Goal: Find specific fact: Find specific fact

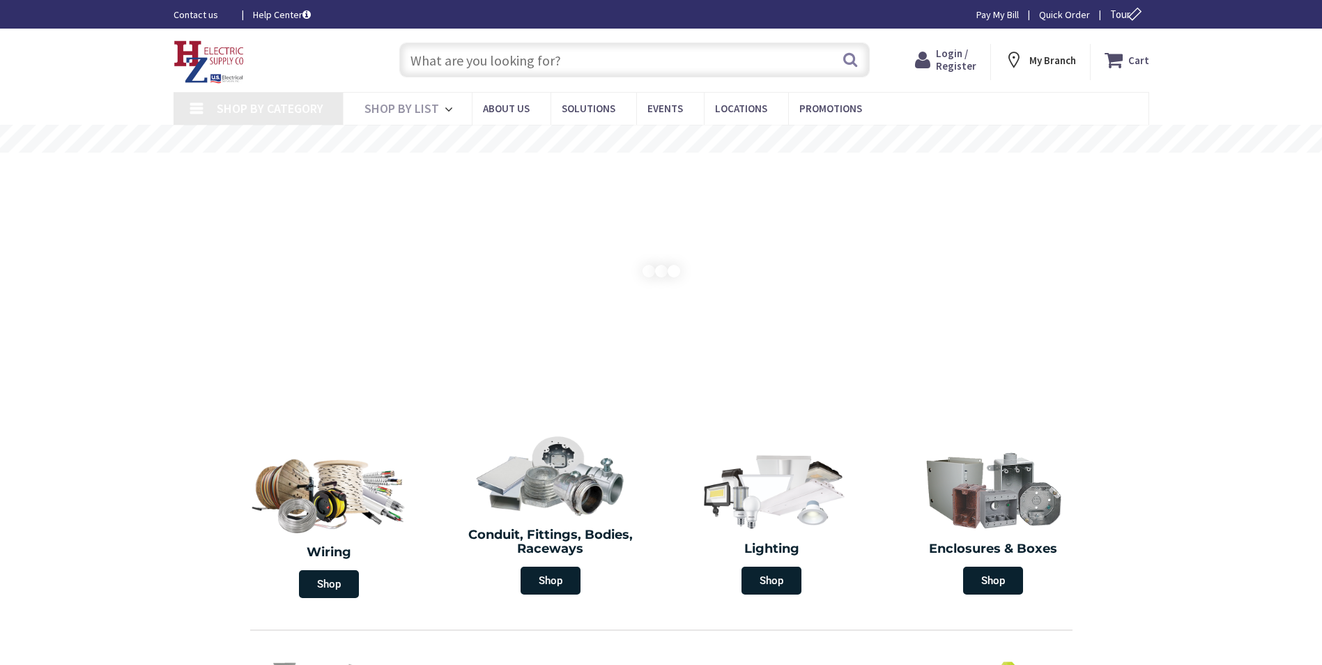
click at [530, 64] on input "text" at bounding box center [634, 59] width 470 height 35
type input "ES"
type input "[STREET_ADDRESS][PERSON_NAME]"
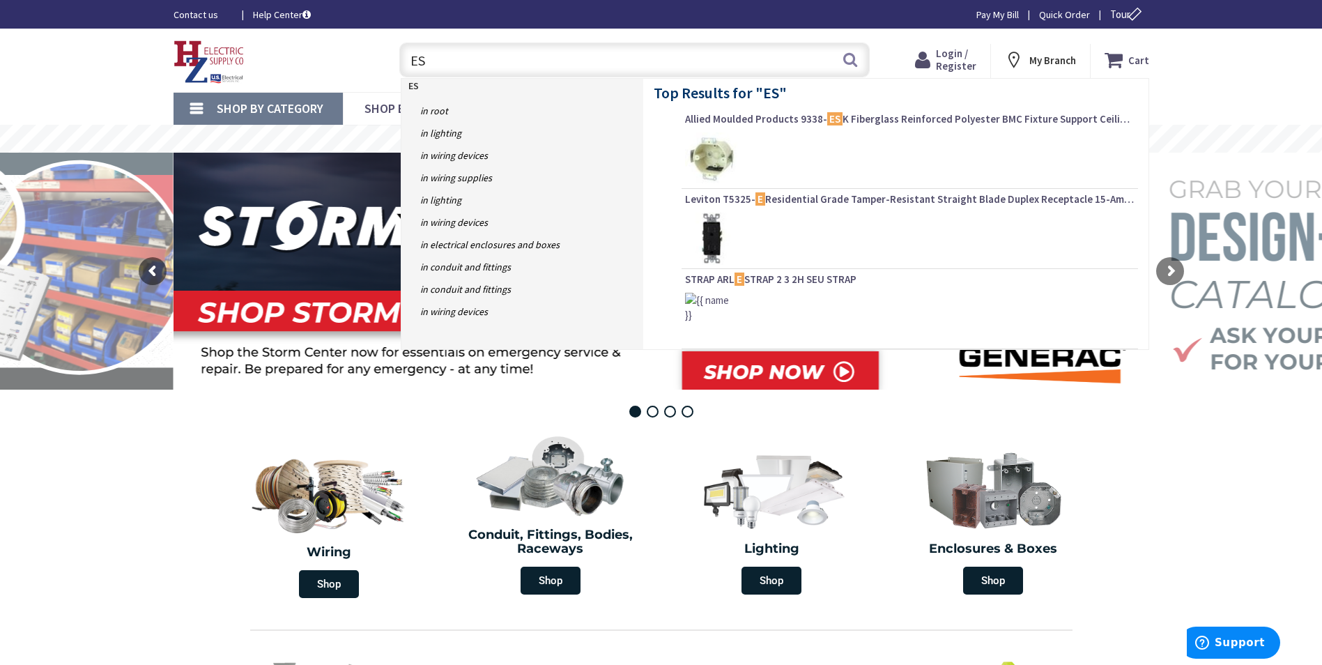
type input "E"
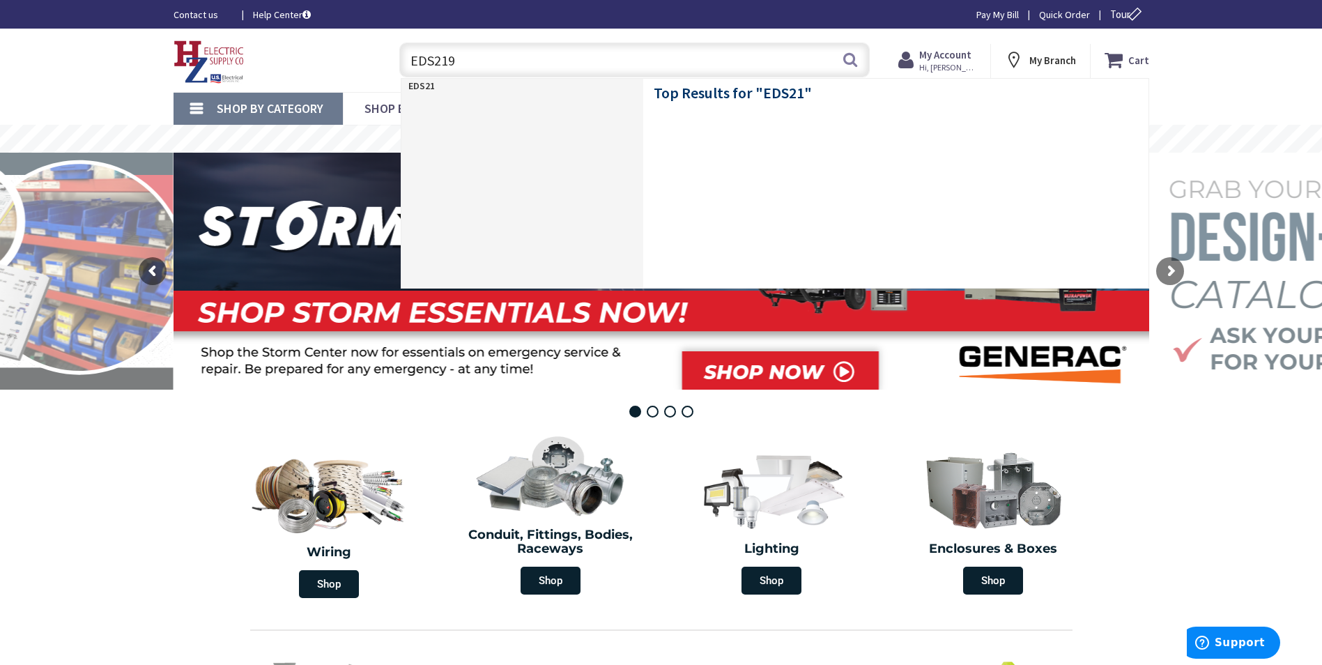
type input "EDS2199"
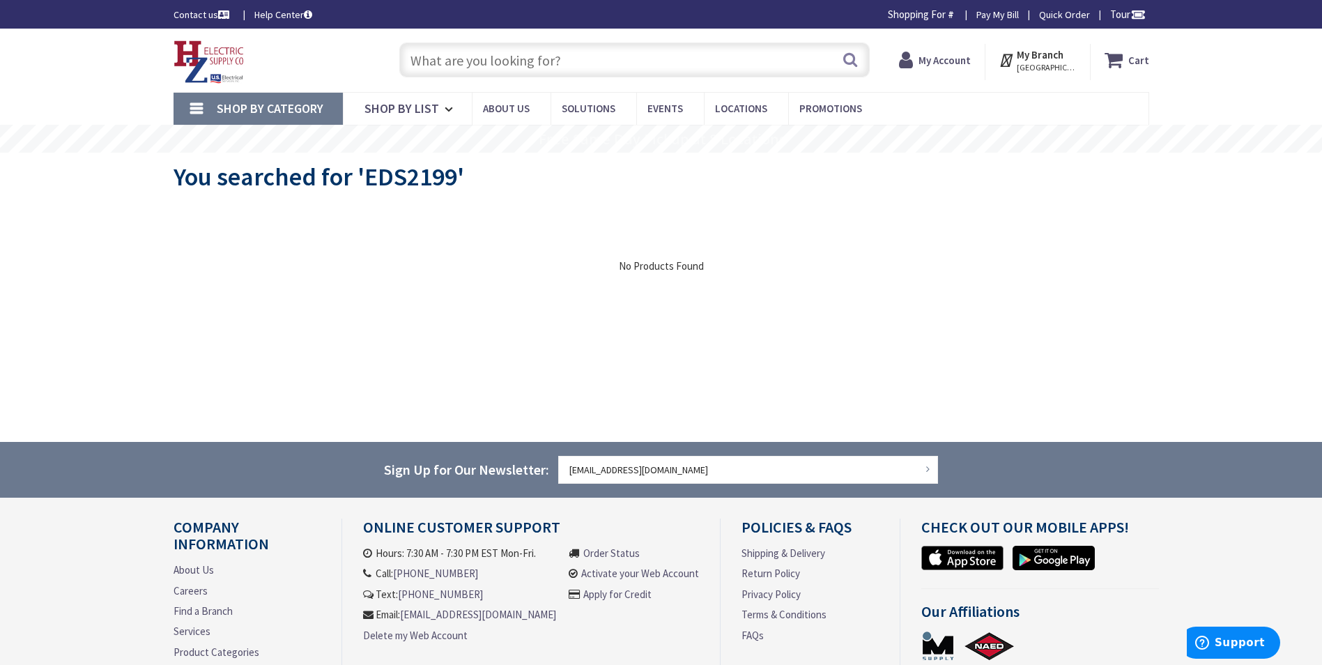
click at [451, 63] on input "text" at bounding box center [634, 59] width 470 height 35
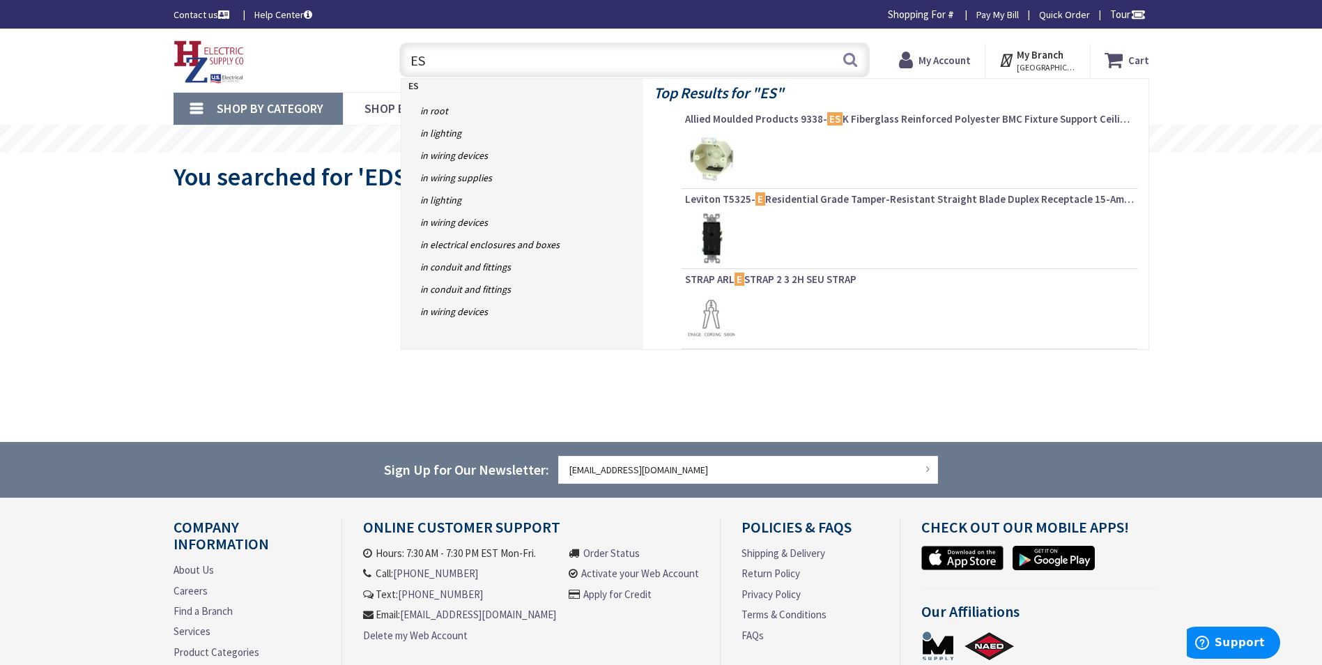
type input "E"
